Goal: Register for event/course

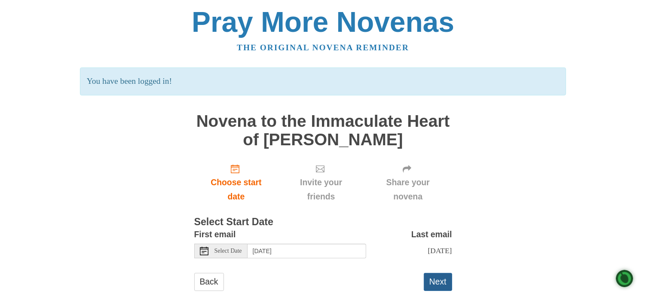
click at [433, 282] on button "Next" at bounding box center [438, 282] width 28 height 18
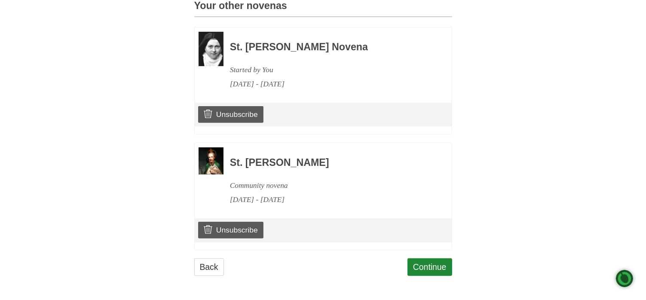
scroll to position [415, 0]
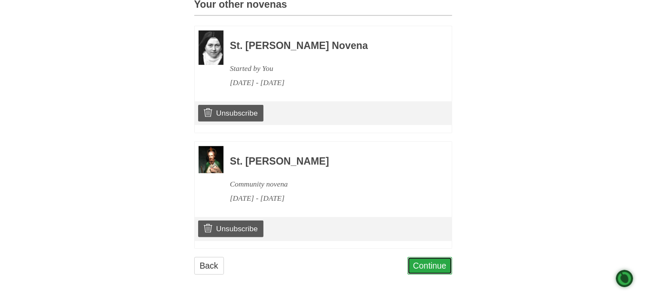
click at [443, 265] on link "Continue" at bounding box center [430, 266] width 45 height 18
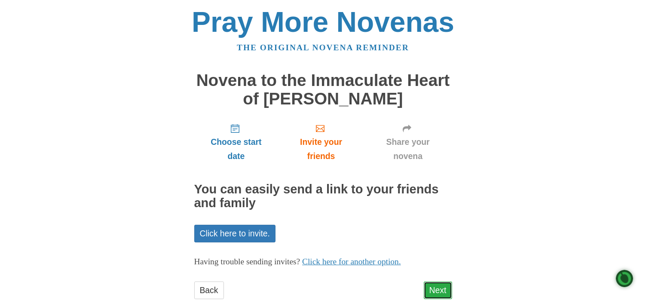
click at [437, 289] on link "Next" at bounding box center [438, 291] width 28 height 18
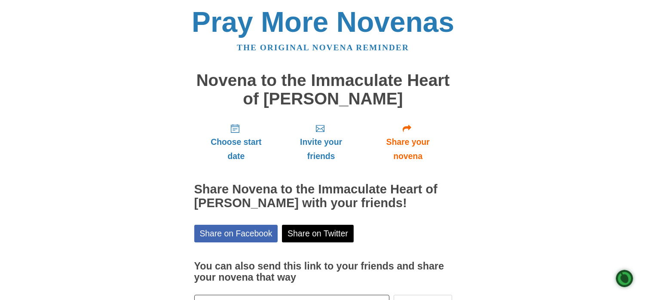
scroll to position [63, 0]
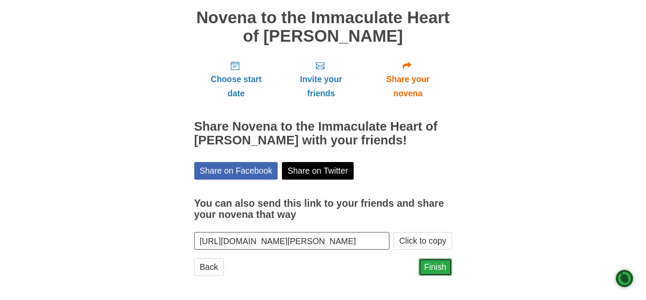
click at [438, 266] on link "Finish" at bounding box center [436, 267] width 34 height 18
